Goal: Task Accomplishment & Management: Use online tool/utility

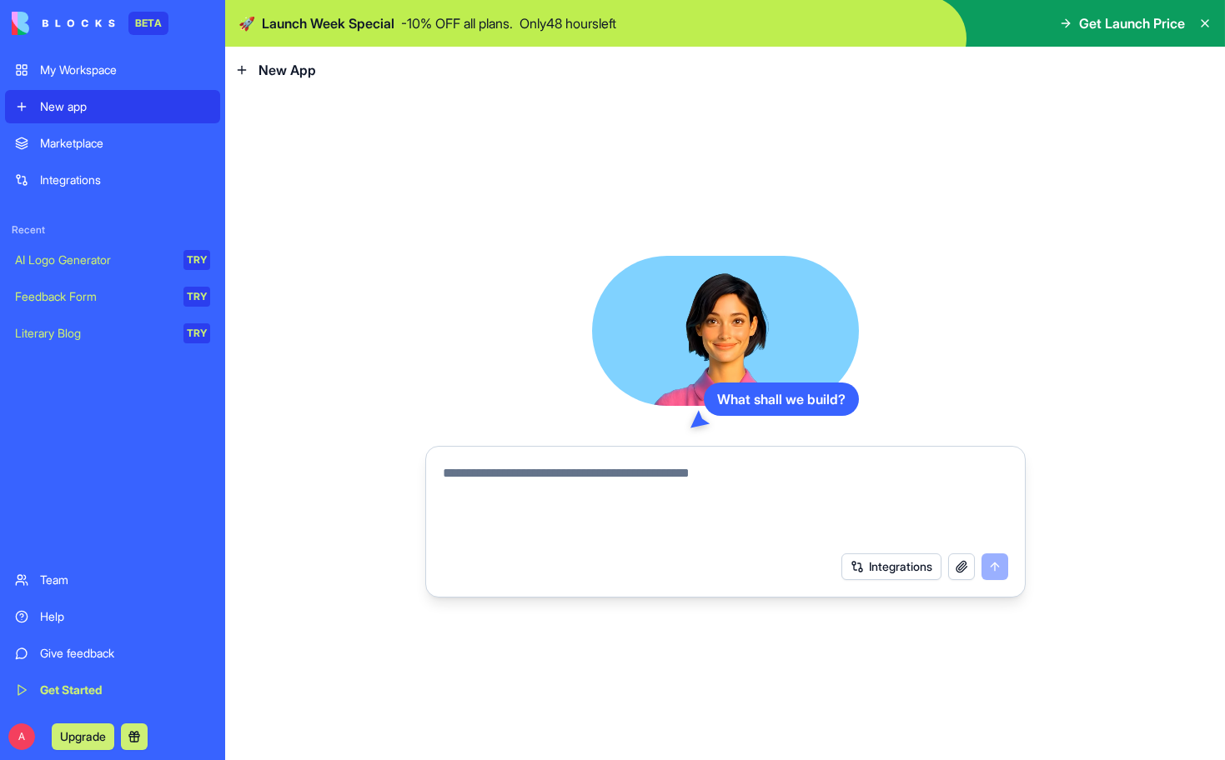
click at [585, 478] on textarea at bounding box center [725, 504] width 565 height 80
type textarea "**********"
click at [996, 568] on button "submit" at bounding box center [994, 567] width 27 height 27
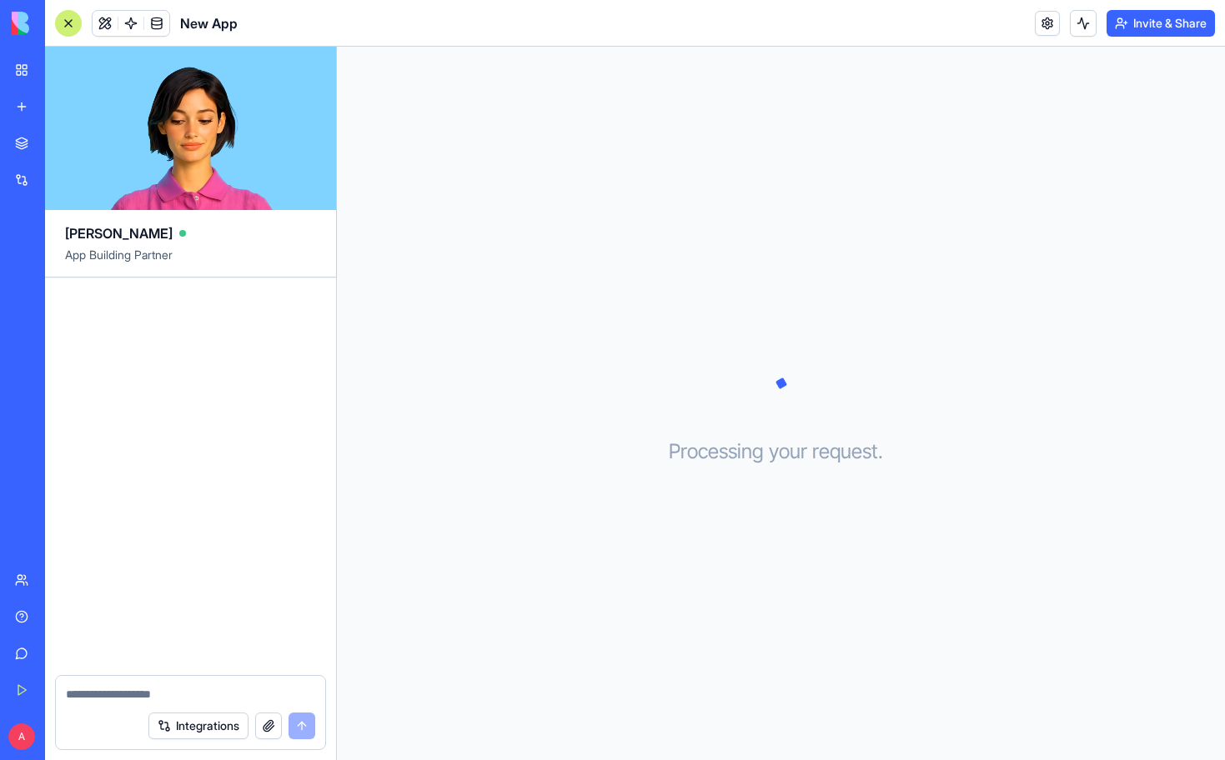
click at [655, 602] on div "Processing your request . . ." at bounding box center [781, 404] width 888 height 714
click at [70, 28] on div at bounding box center [68, 23] width 27 height 27
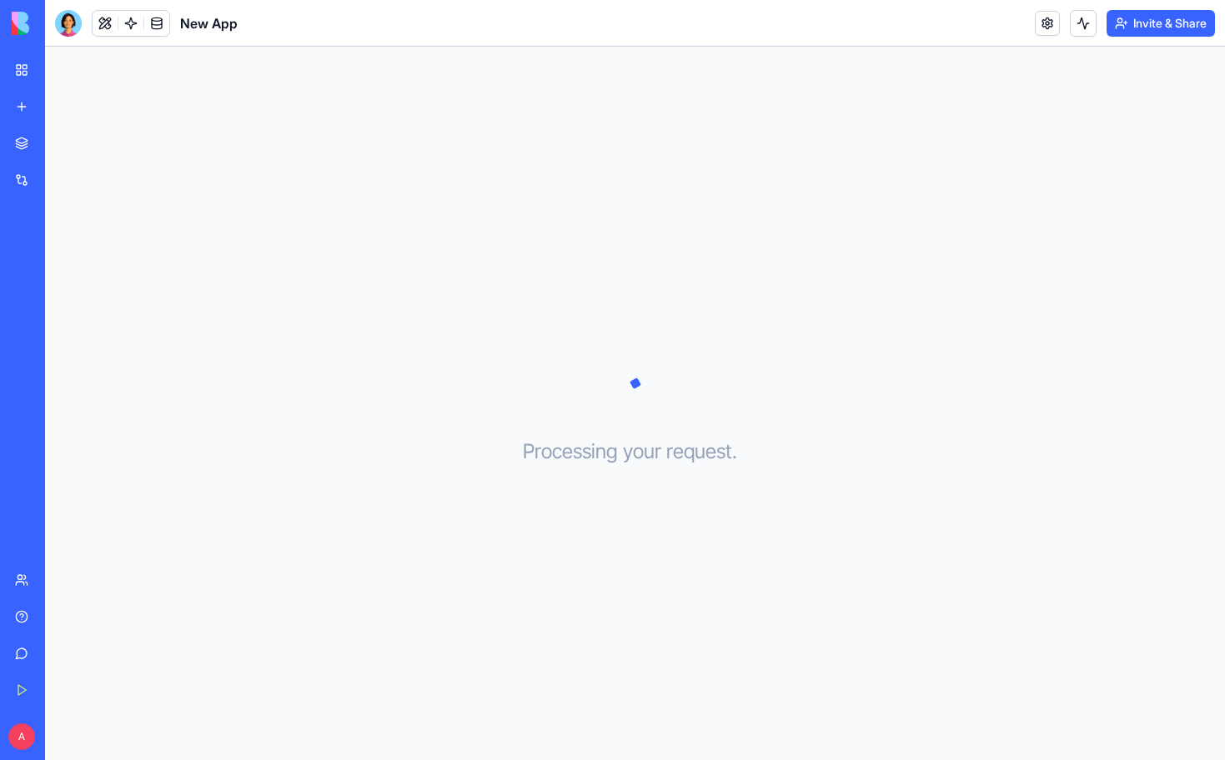
click at [74, 23] on div at bounding box center [68, 23] width 27 height 27
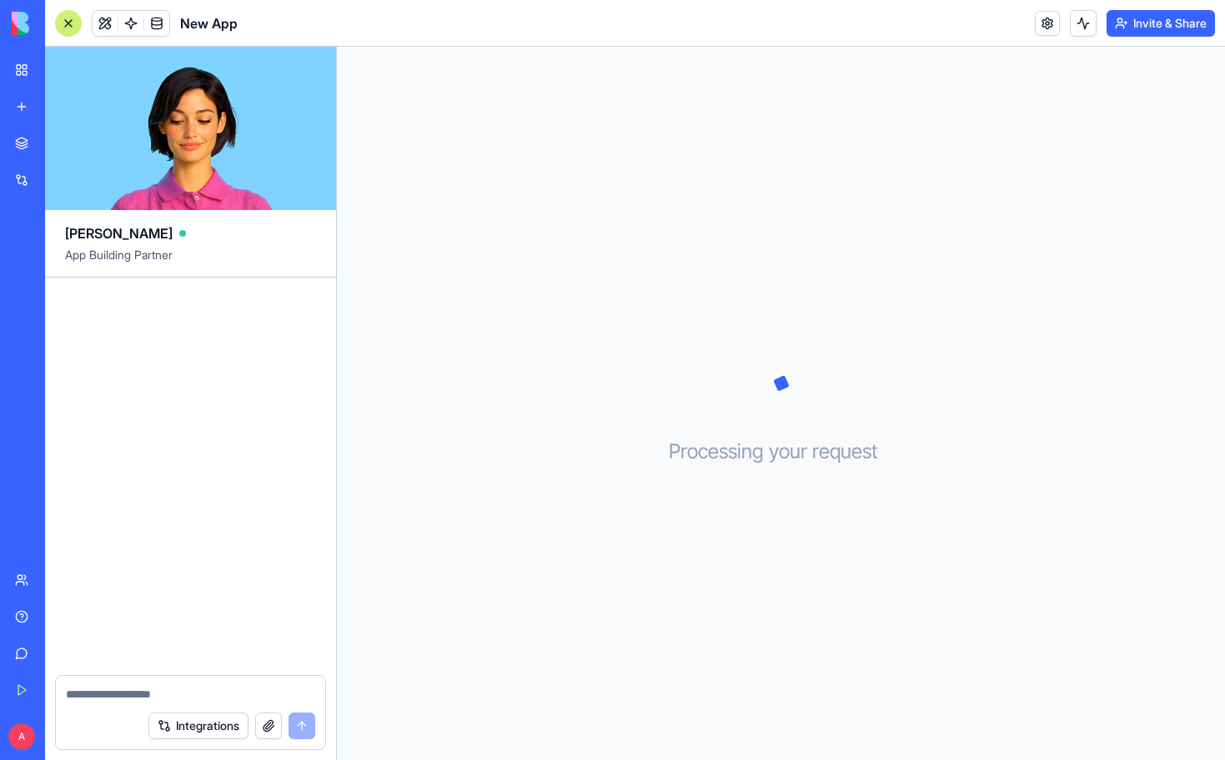
click at [62, 73] on div "My Workspace" at bounding box center [51, 70] width 22 height 17
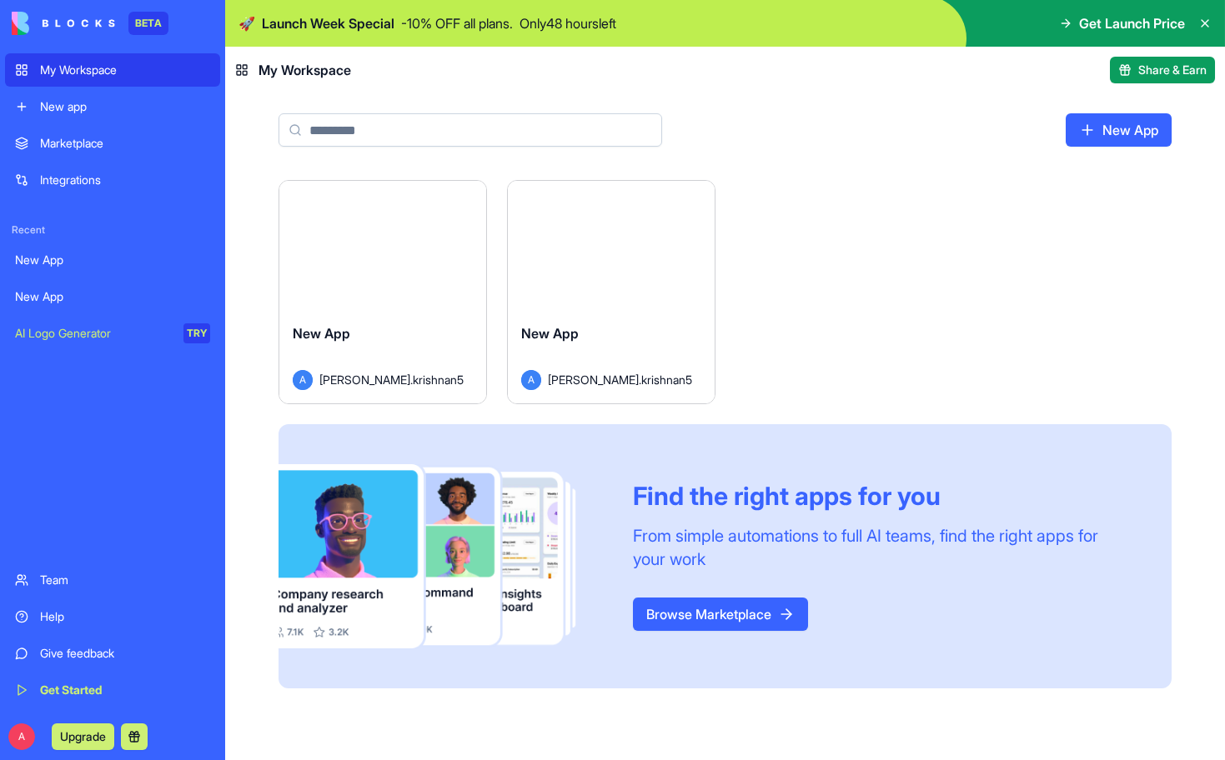
click at [372, 243] on button "Launch" at bounding box center [382, 244] width 125 height 33
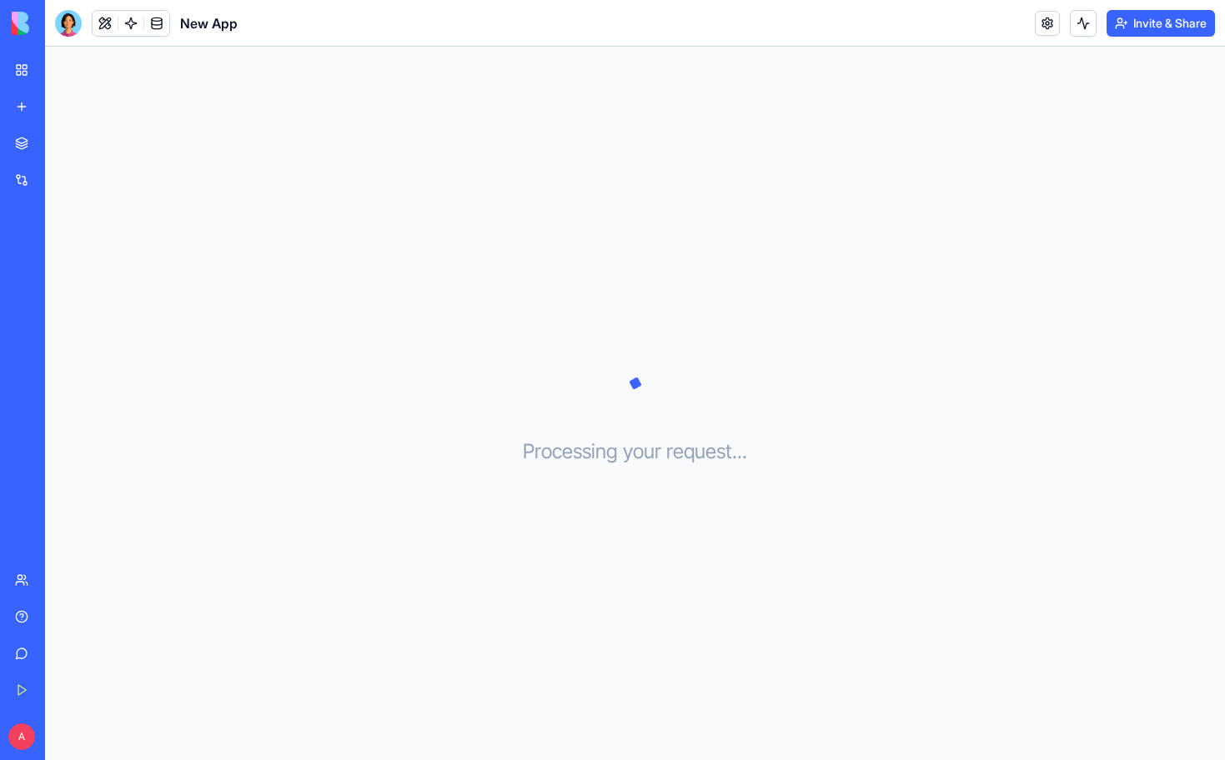
click at [17, 69] on link "My Workspace" at bounding box center [38, 69] width 67 height 33
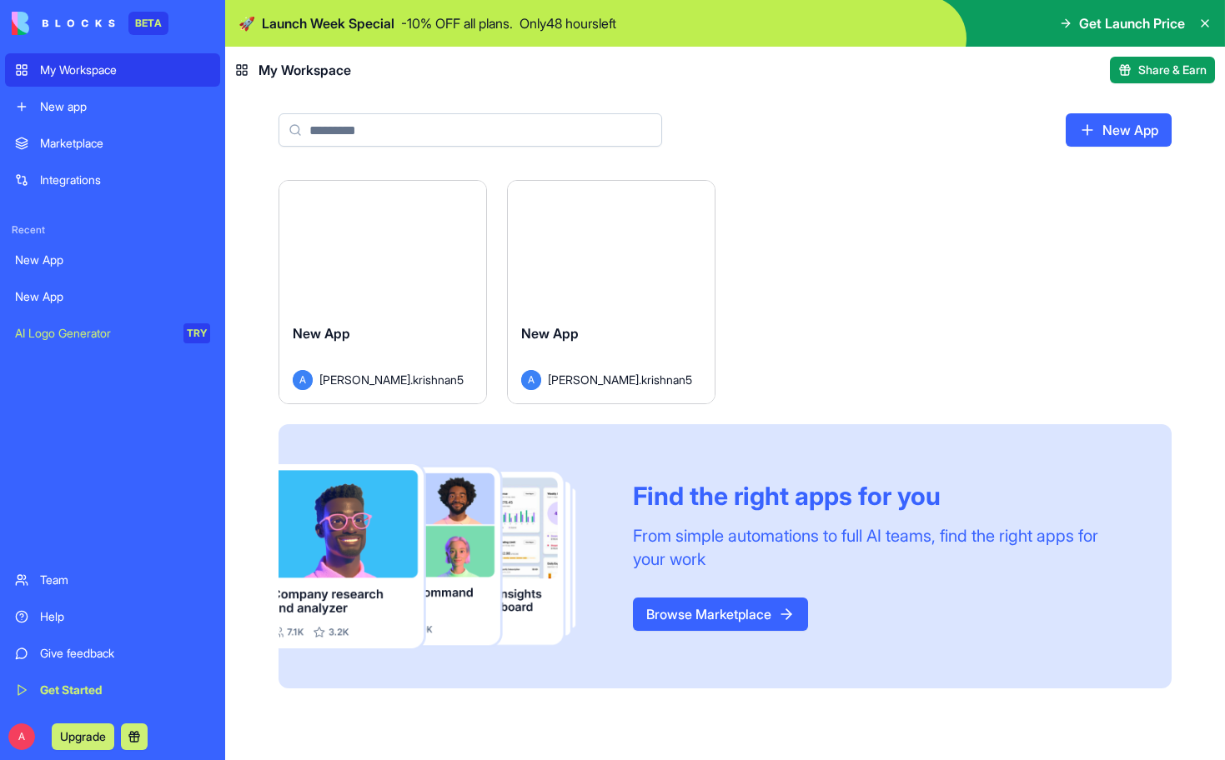
click at [368, 356] on div "New App" at bounding box center [383, 347] width 180 height 47
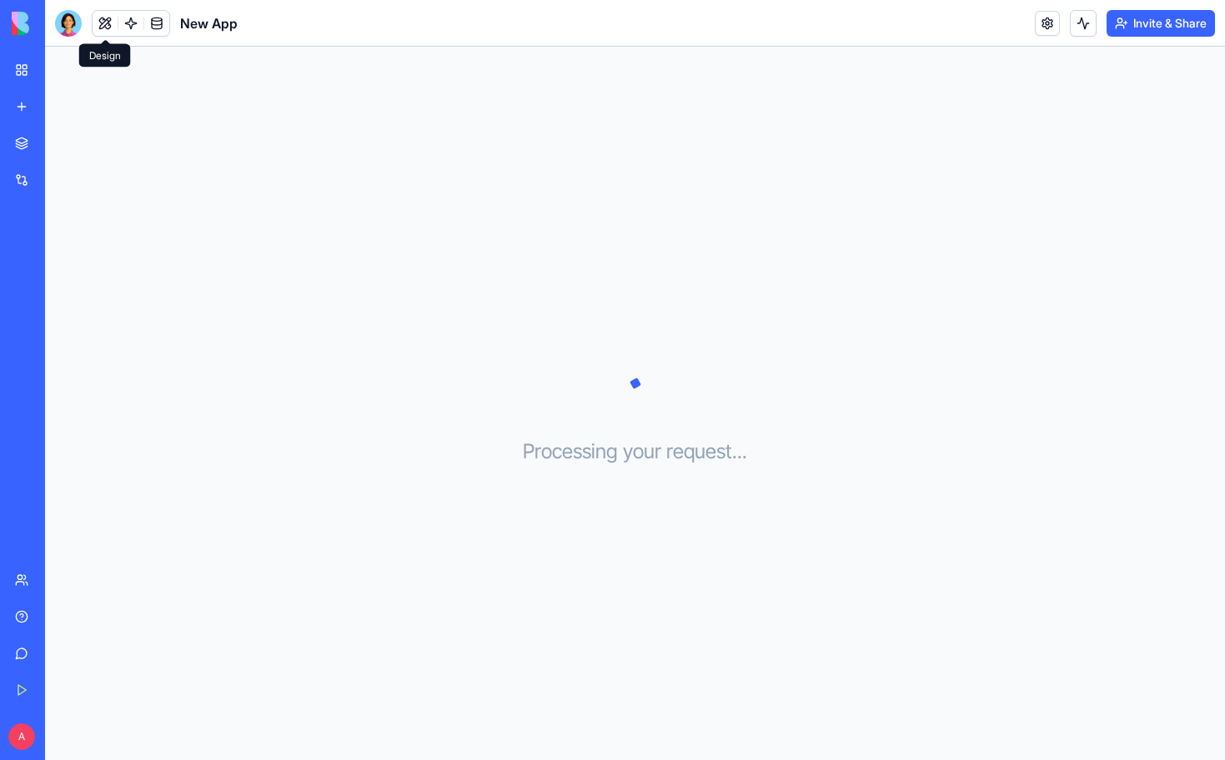
click at [101, 21] on button at bounding box center [105, 23] width 25 height 25
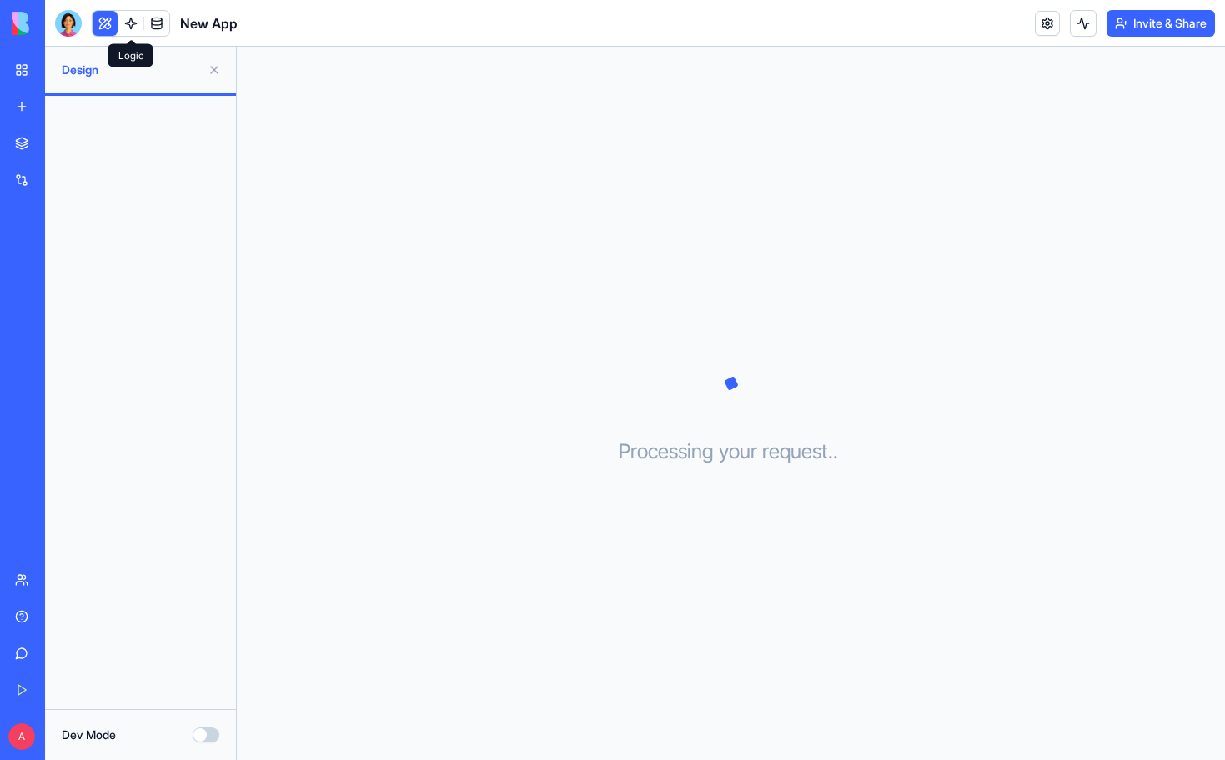
click at [138, 24] on link at bounding box center [130, 23] width 25 height 25
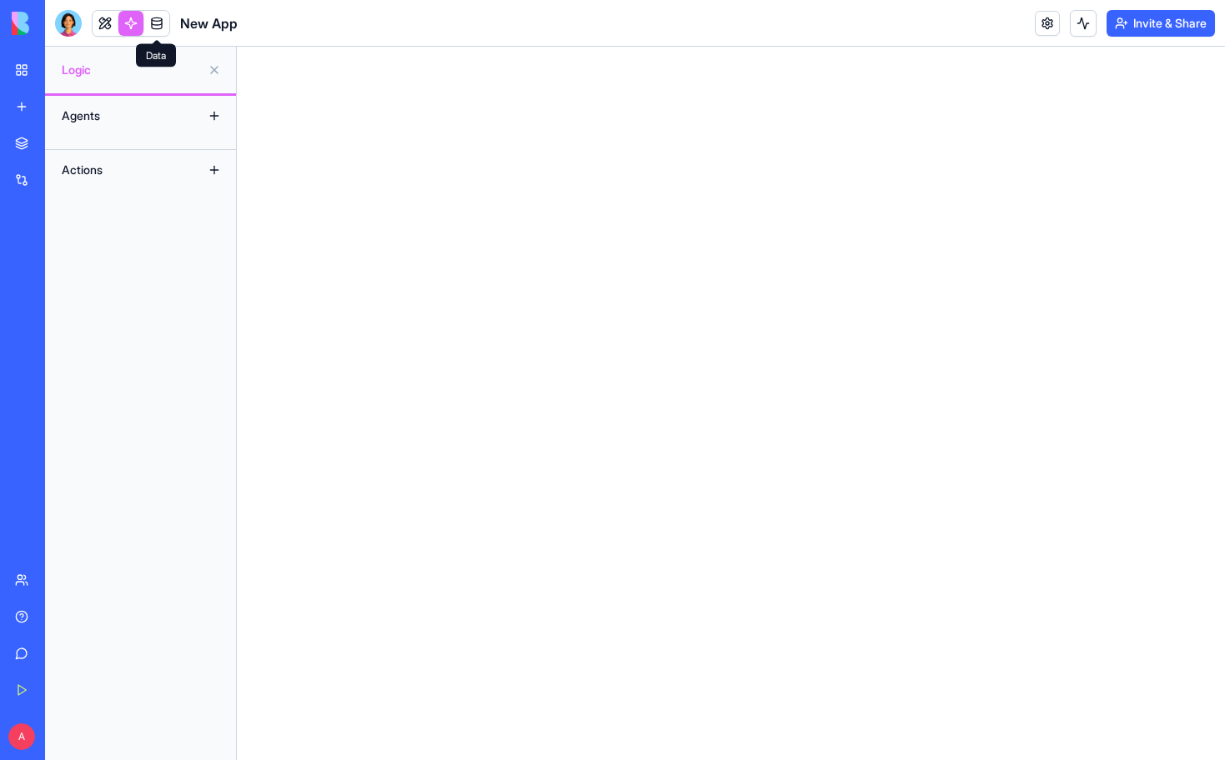
click at [164, 27] on link at bounding box center [156, 23] width 25 height 25
click at [23, 68] on link "My Workspace" at bounding box center [38, 69] width 67 height 33
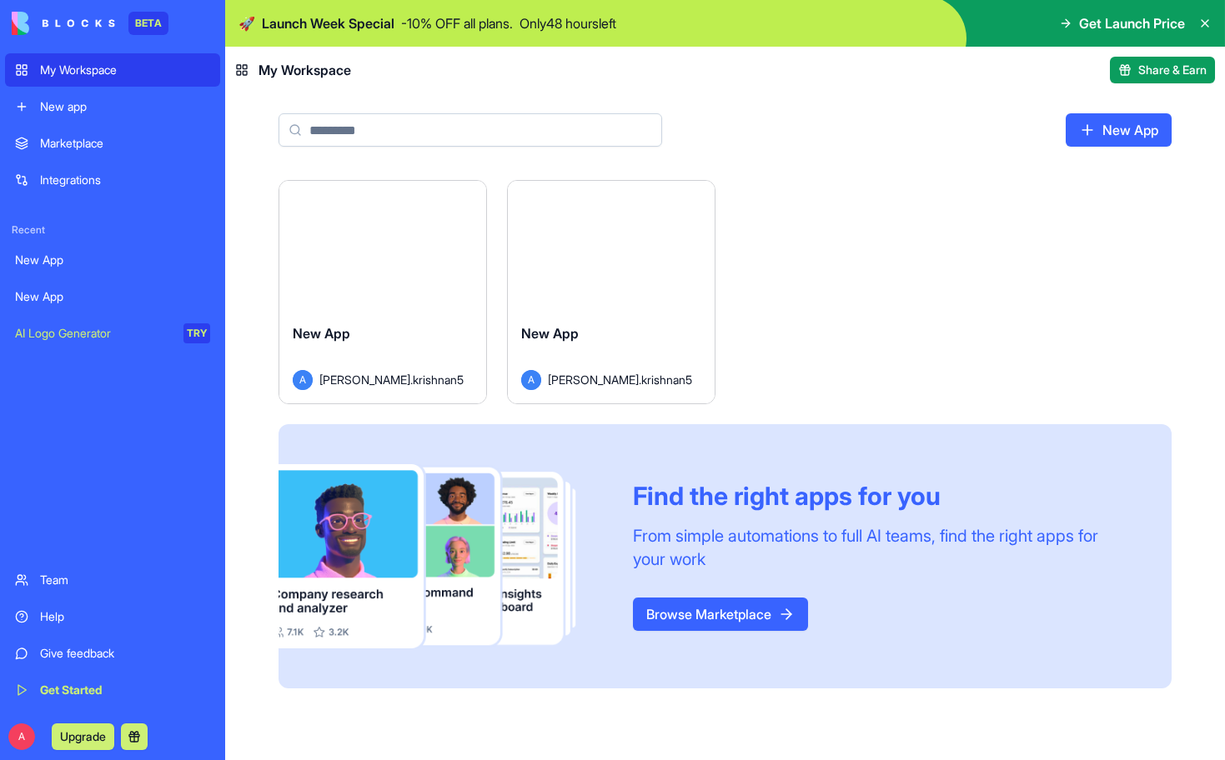
click at [345, 675] on div "Find the right apps for you From simple automations to full AI teams, find the …" at bounding box center [725, 556] width 893 height 264
click at [620, 264] on div "Launch" at bounding box center [611, 245] width 207 height 129
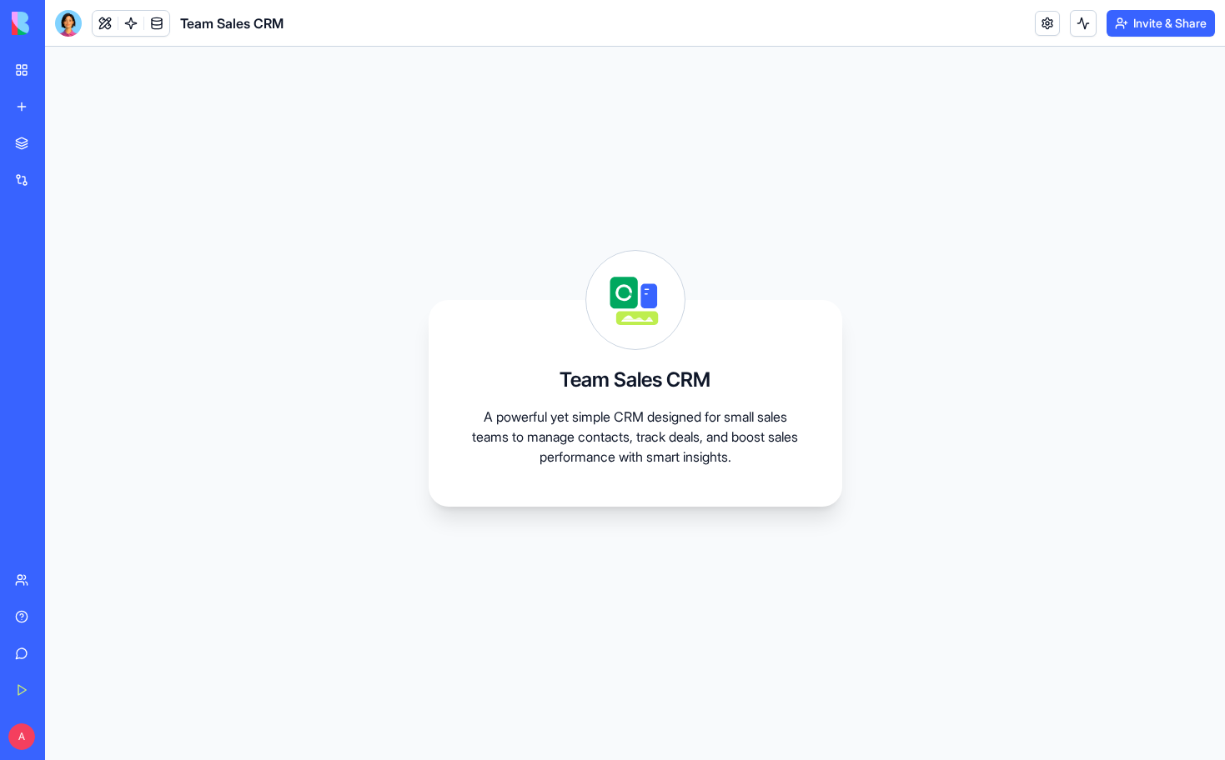
click at [612, 416] on p "A powerful yet simple CRM designed for small sales teams to manage contacts, tr…" at bounding box center [636, 437] width 334 height 60
click at [620, 309] on icon at bounding box center [635, 300] width 98 height 98
click at [108, 34] on button at bounding box center [105, 23] width 25 height 25
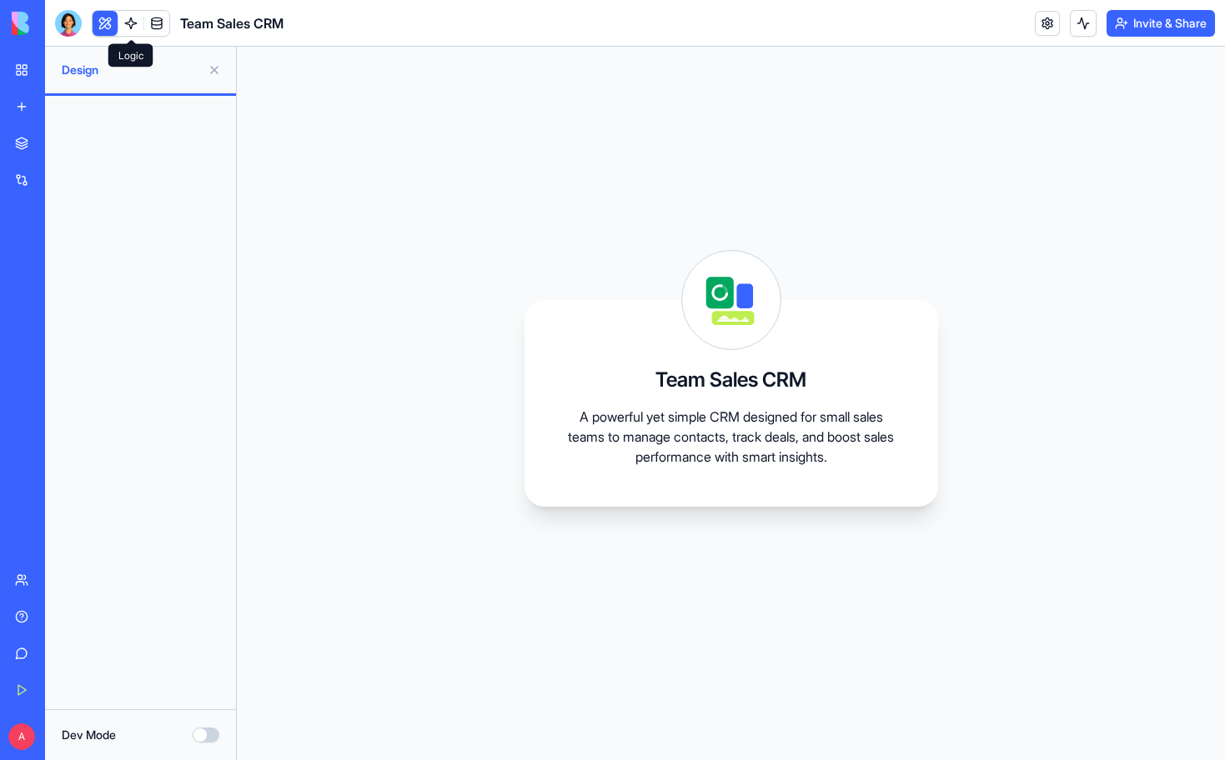
click at [133, 31] on link at bounding box center [130, 23] width 25 height 25
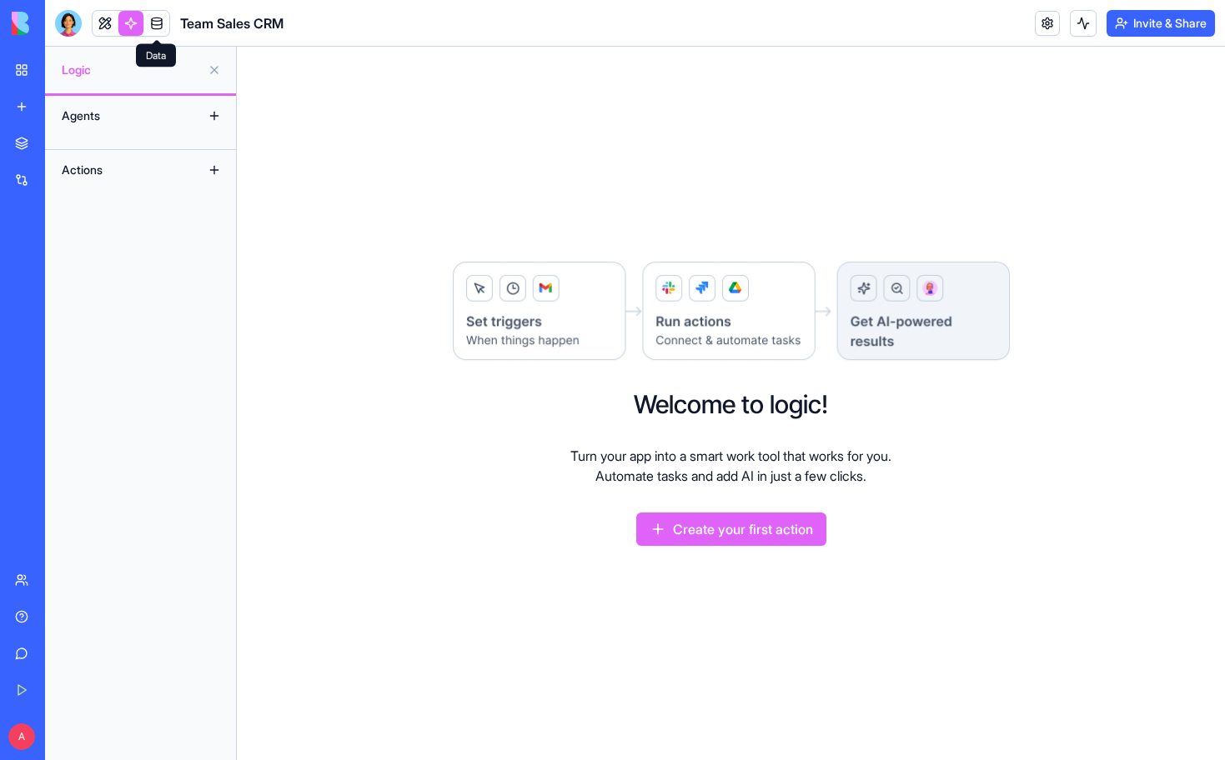
click at [155, 30] on link at bounding box center [156, 23] width 25 height 25
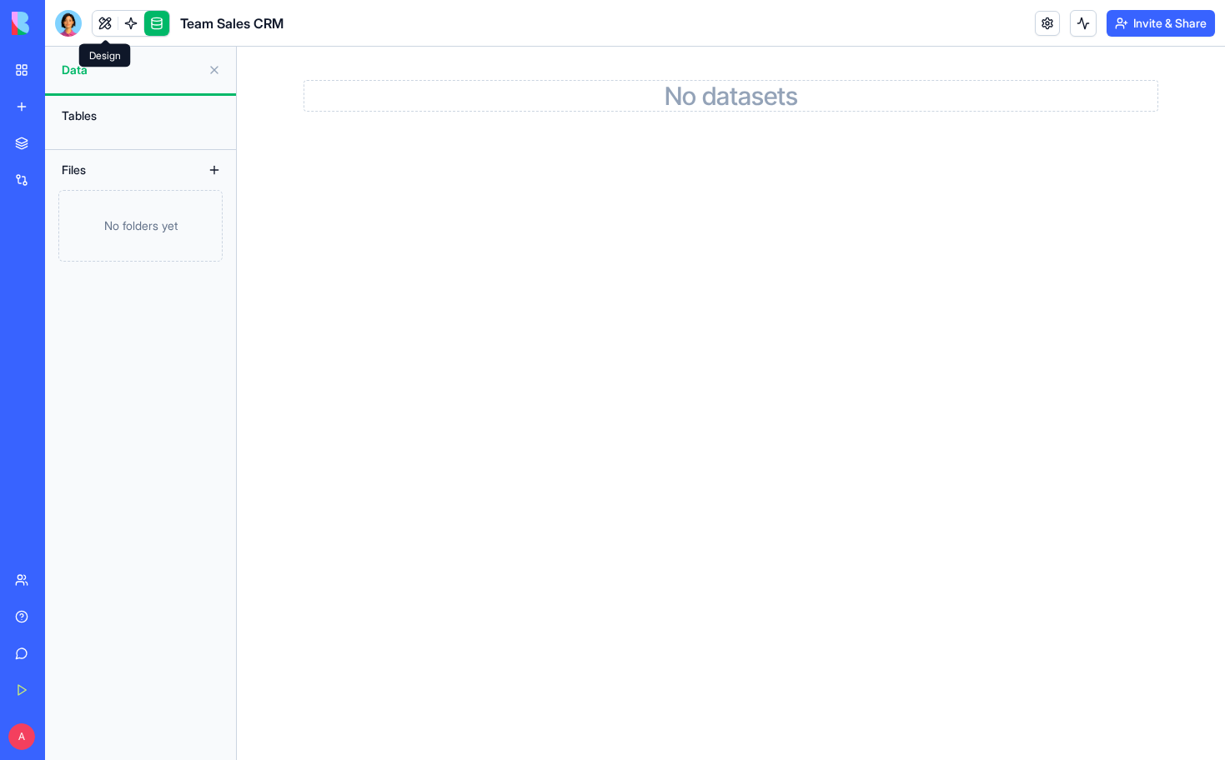
click at [108, 33] on link at bounding box center [105, 23] width 25 height 25
click at [82, 30] on div "Team Sales CRM" at bounding box center [169, 23] width 228 height 27
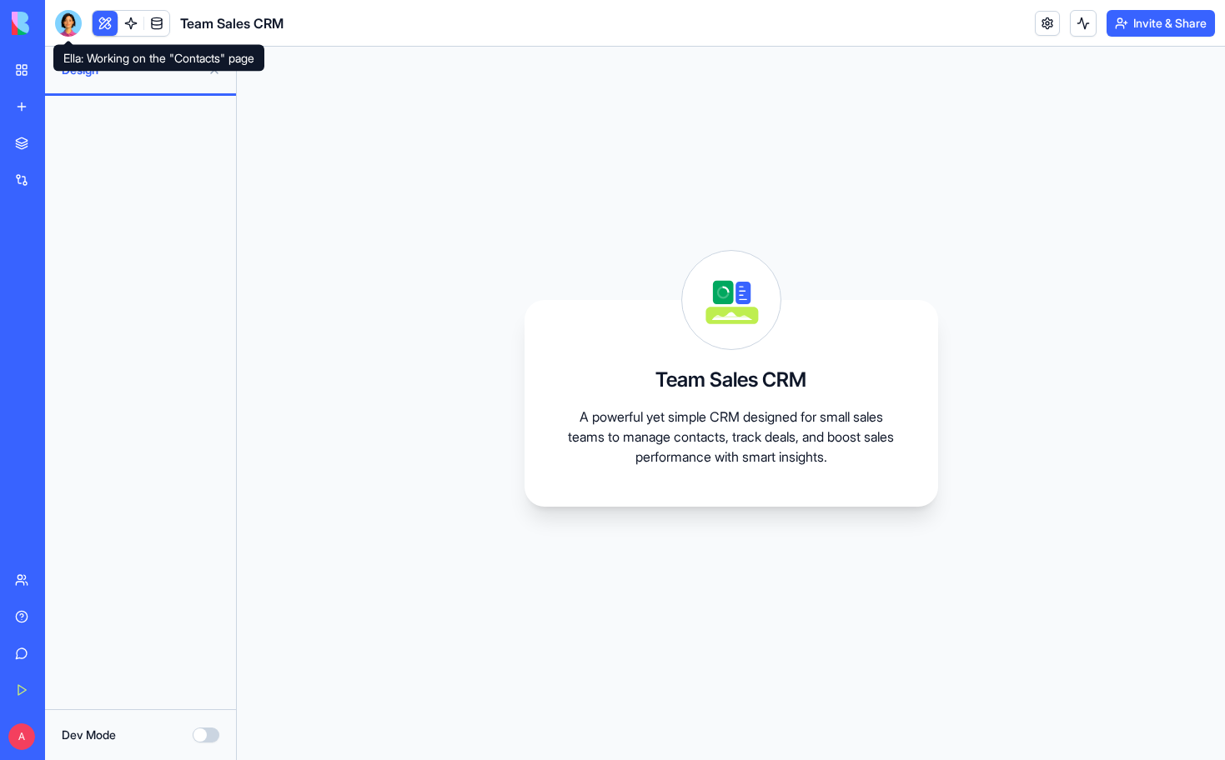
click at [66, 27] on div at bounding box center [68, 23] width 27 height 27
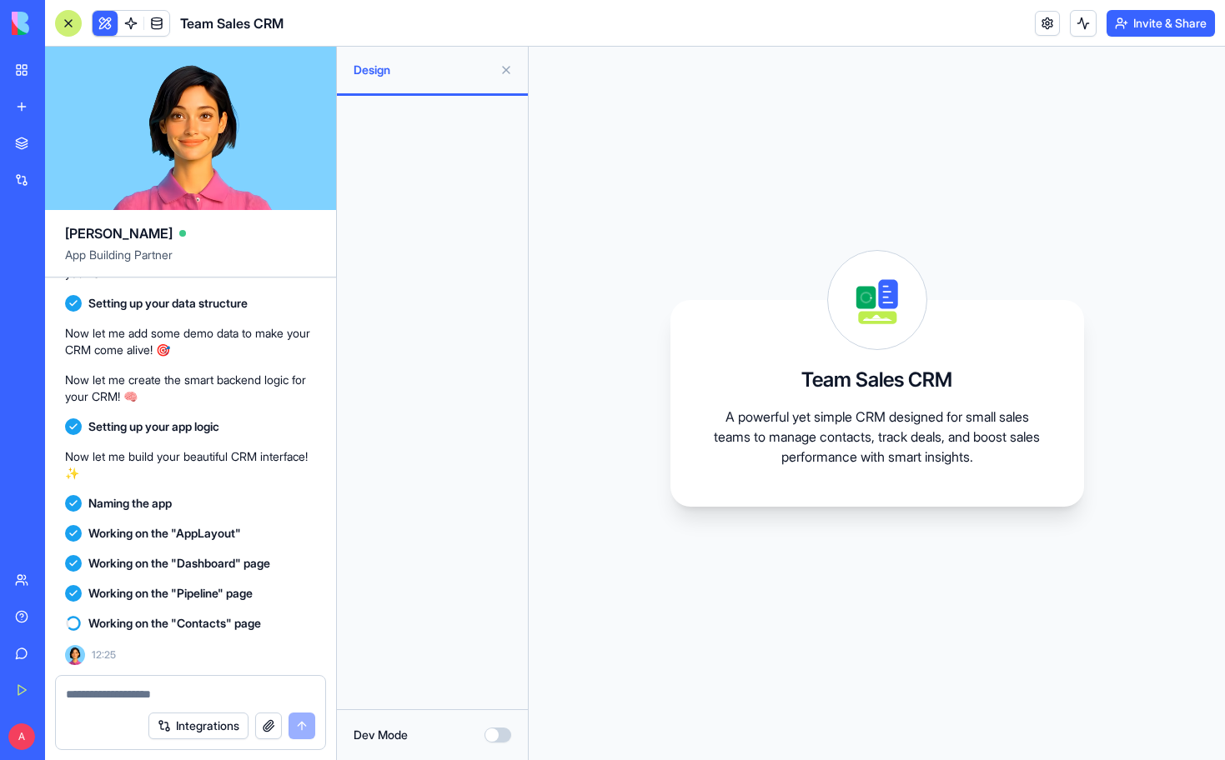
click at [23, 74] on link "My Workspace" at bounding box center [38, 69] width 67 height 33
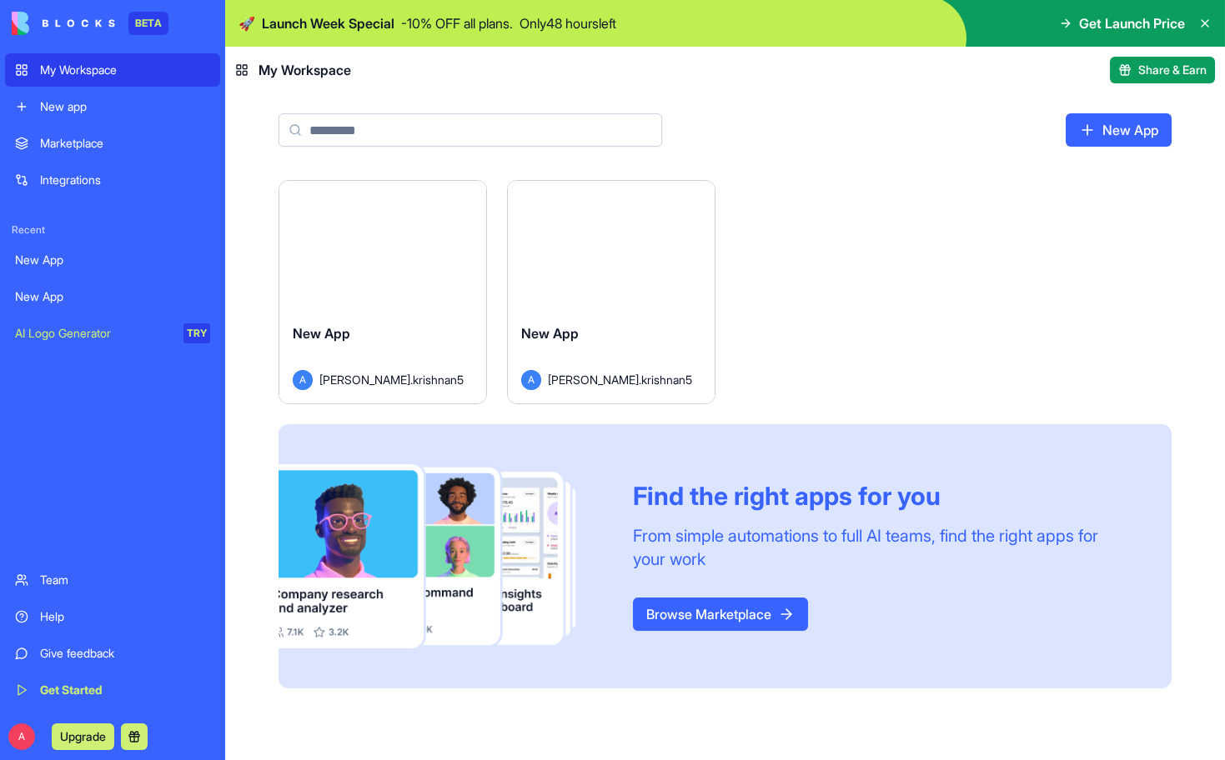
click at [100, 63] on div "My Workspace" at bounding box center [125, 70] width 170 height 17
click at [601, 313] on div "New App A [PERSON_NAME].krishnan5" at bounding box center [611, 356] width 207 height 93
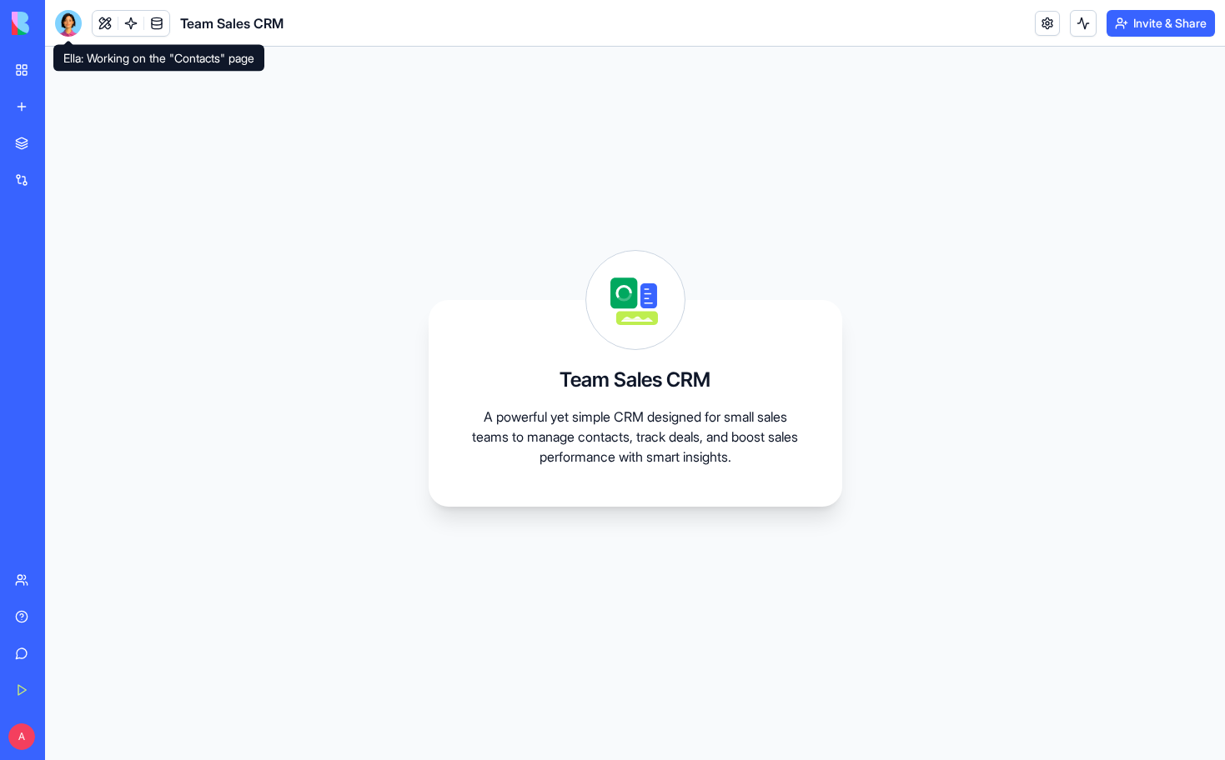
click at [73, 24] on div at bounding box center [68, 23] width 27 height 27
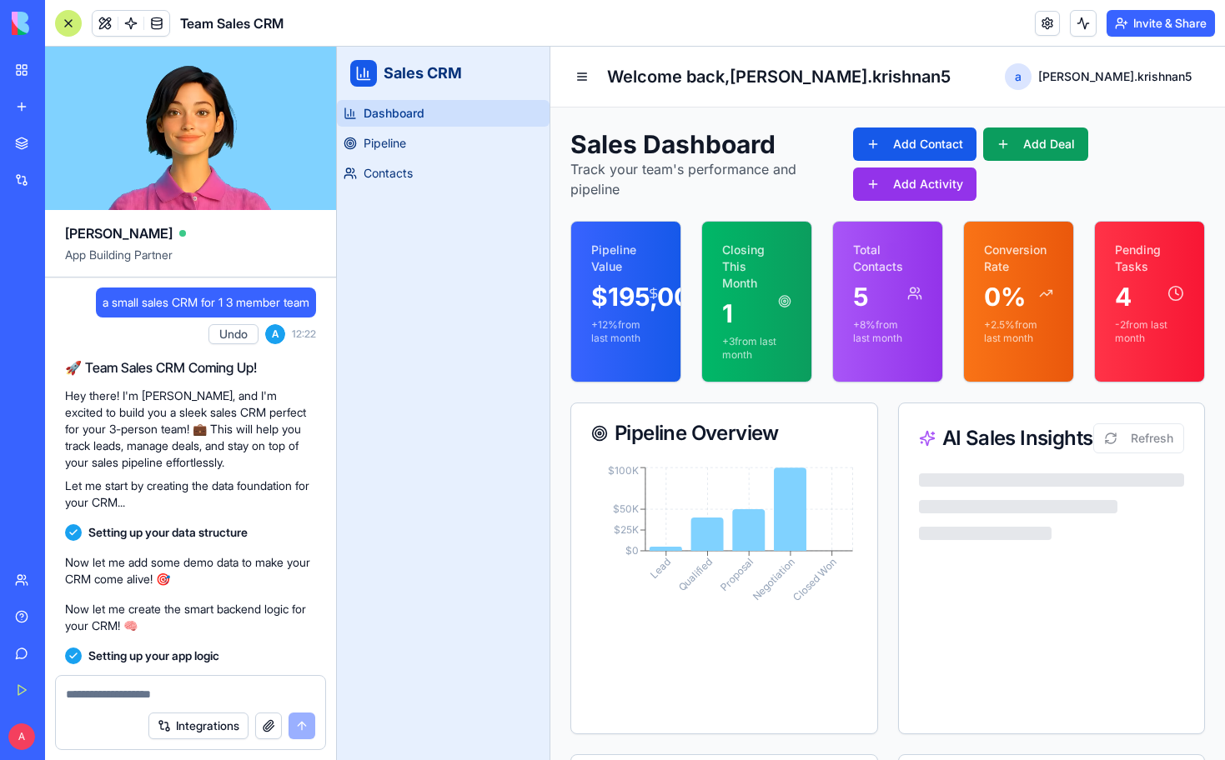
click at [382, 260] on div "Dashboard Pipeline Contacts" at bounding box center [443, 430] width 213 height 660
click at [106, 22] on span at bounding box center [105, 23] width 47 height 47
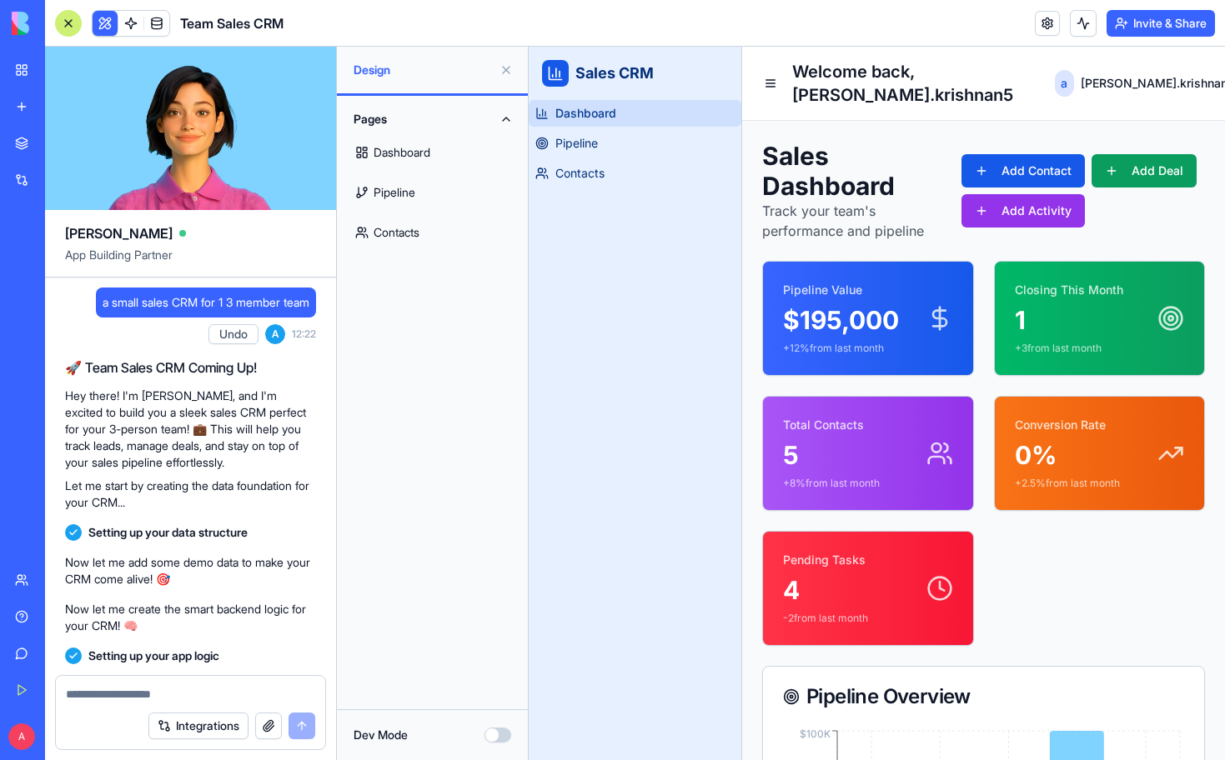
click at [70, 23] on div at bounding box center [68, 23] width 27 height 27
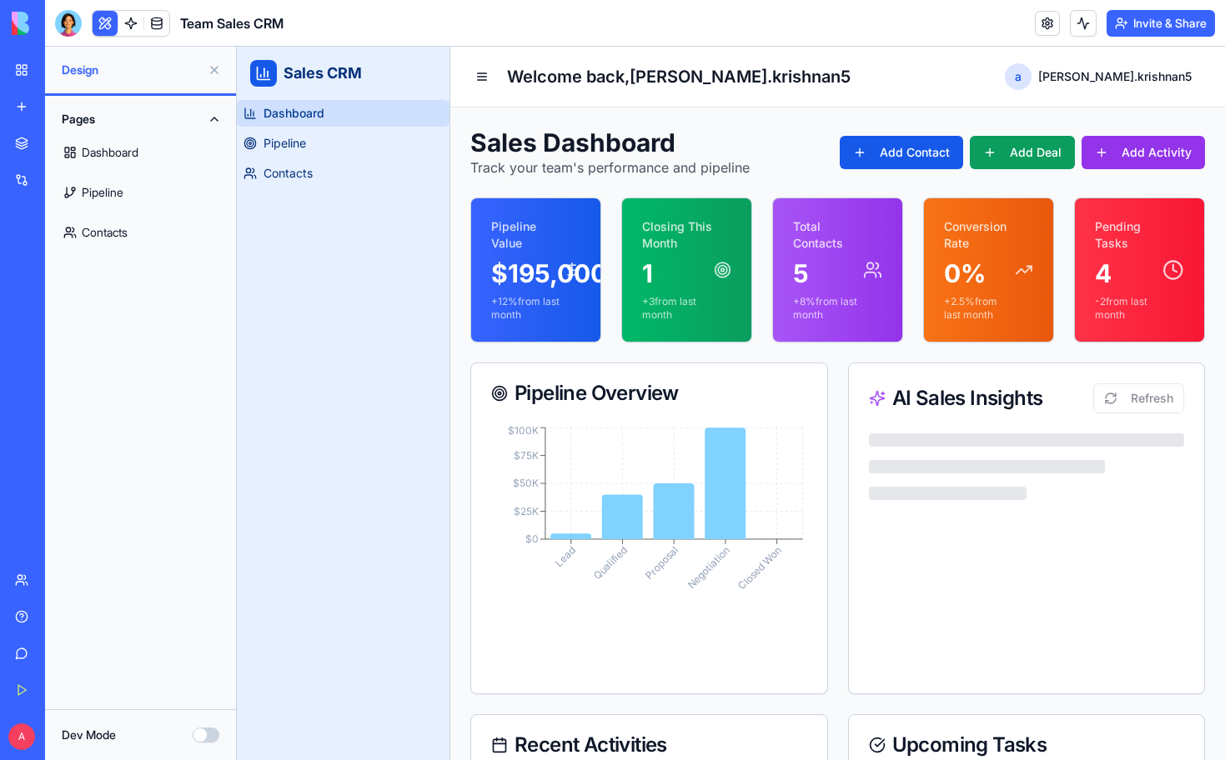
click at [104, 17] on button at bounding box center [105, 23] width 25 height 25
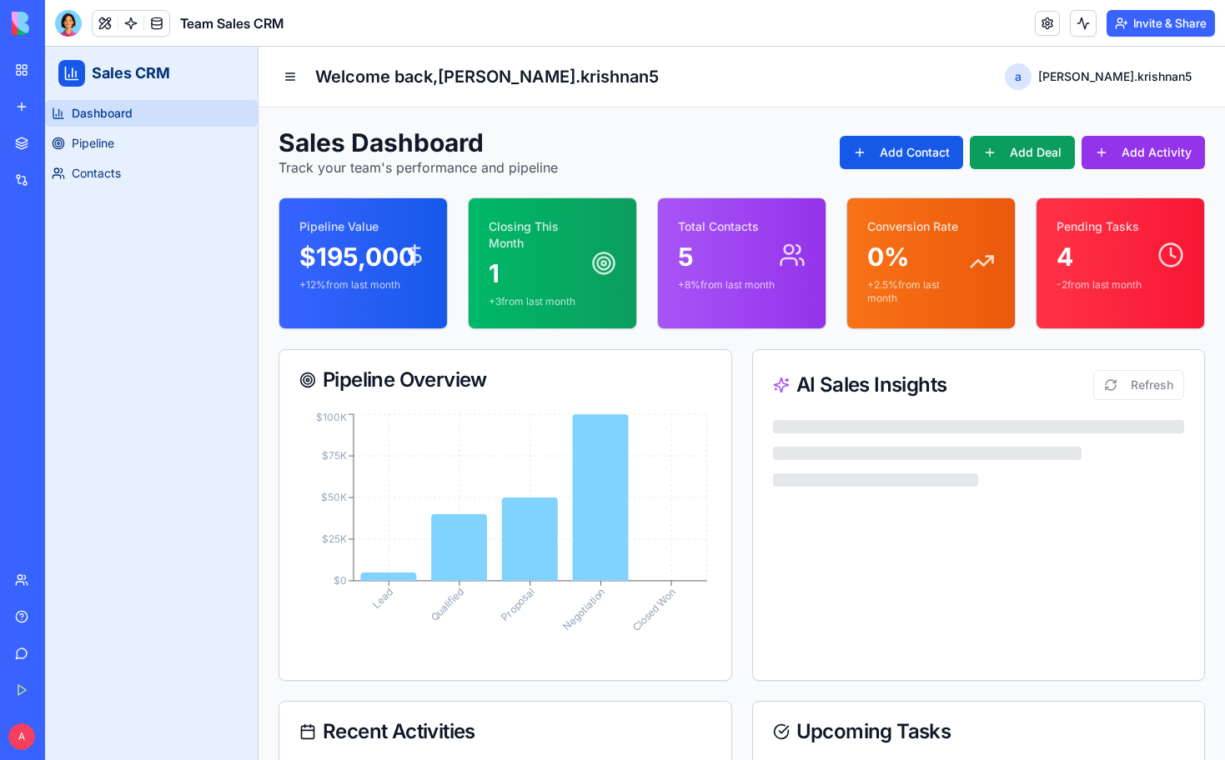
click at [104, 17] on button at bounding box center [105, 23] width 25 height 25
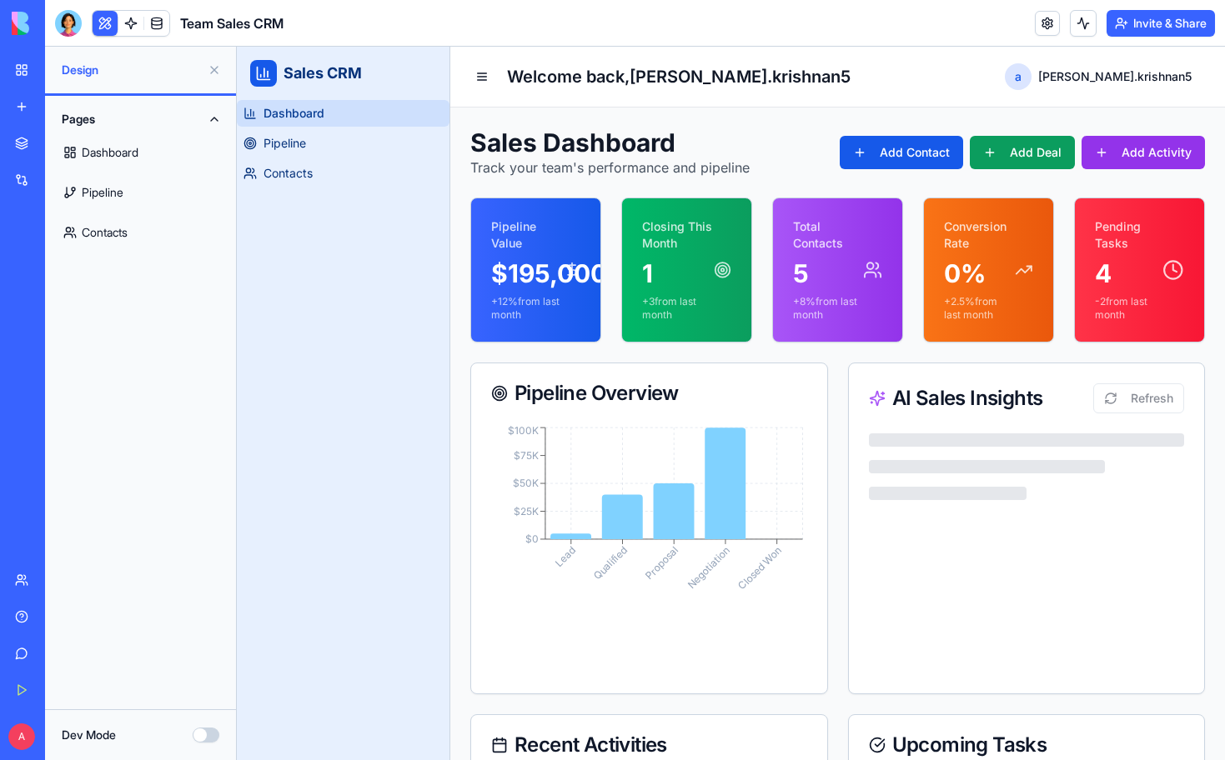
click at [104, 163] on link "Dashboard" at bounding box center [140, 153] width 171 height 40
click at [109, 20] on span at bounding box center [131, 23] width 47 height 47
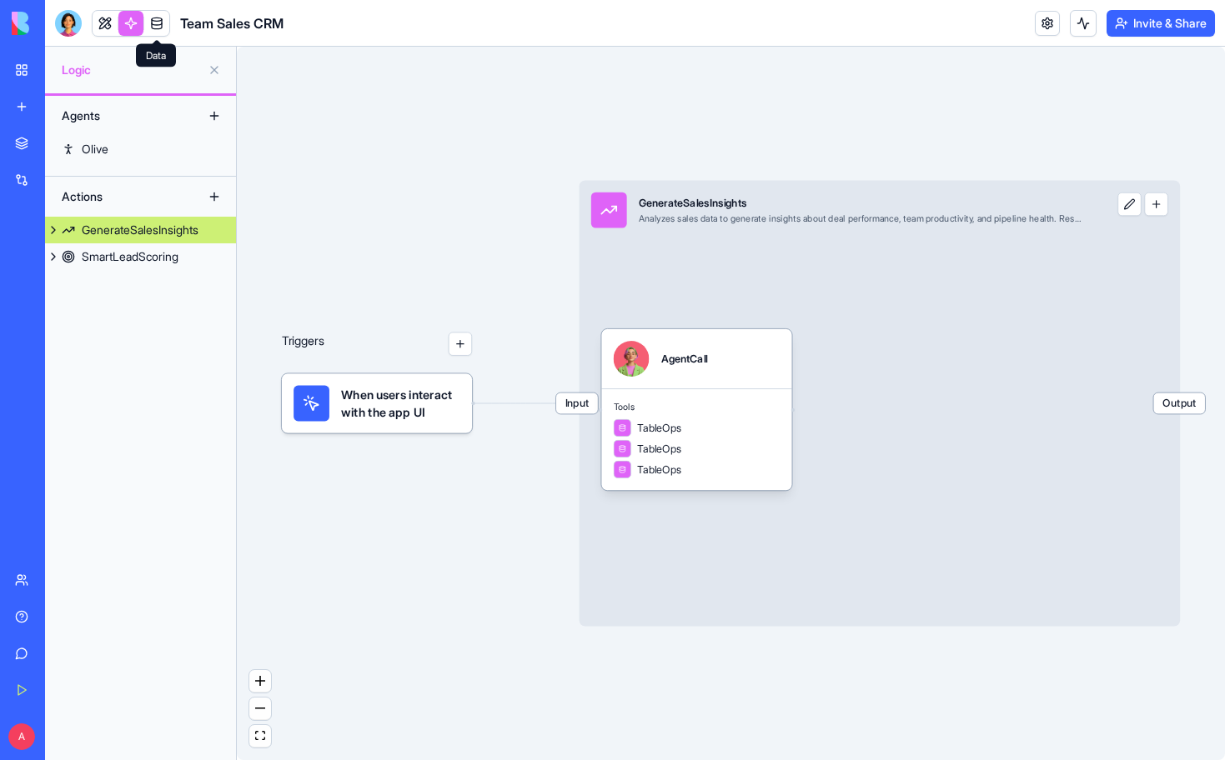
click at [135, 28] on span at bounding box center [156, 23] width 47 height 47
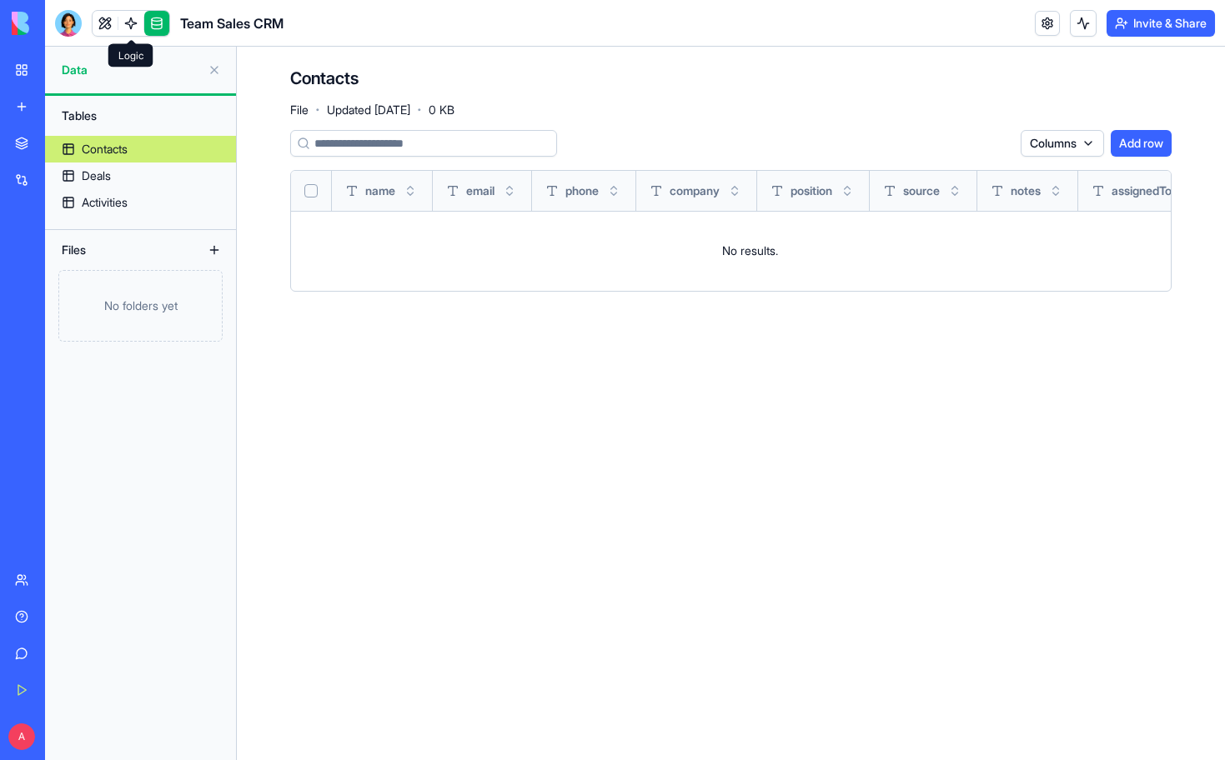
click at [128, 26] on link at bounding box center [130, 23] width 25 height 25
